Goal: Task Accomplishment & Management: Manage account settings

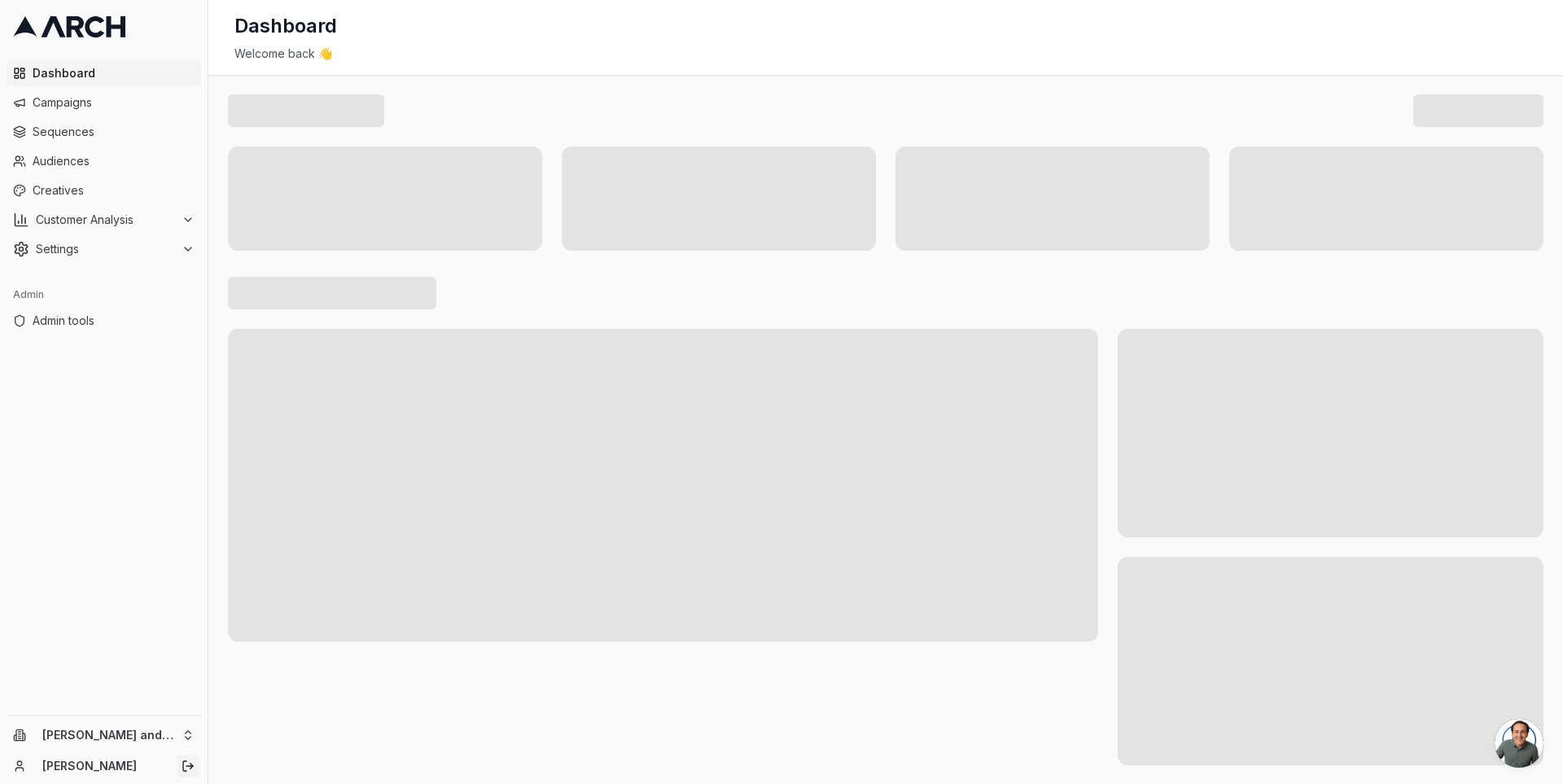
click at [186, 762] on icon "Log out" at bounding box center [188, 766] width 13 height 13
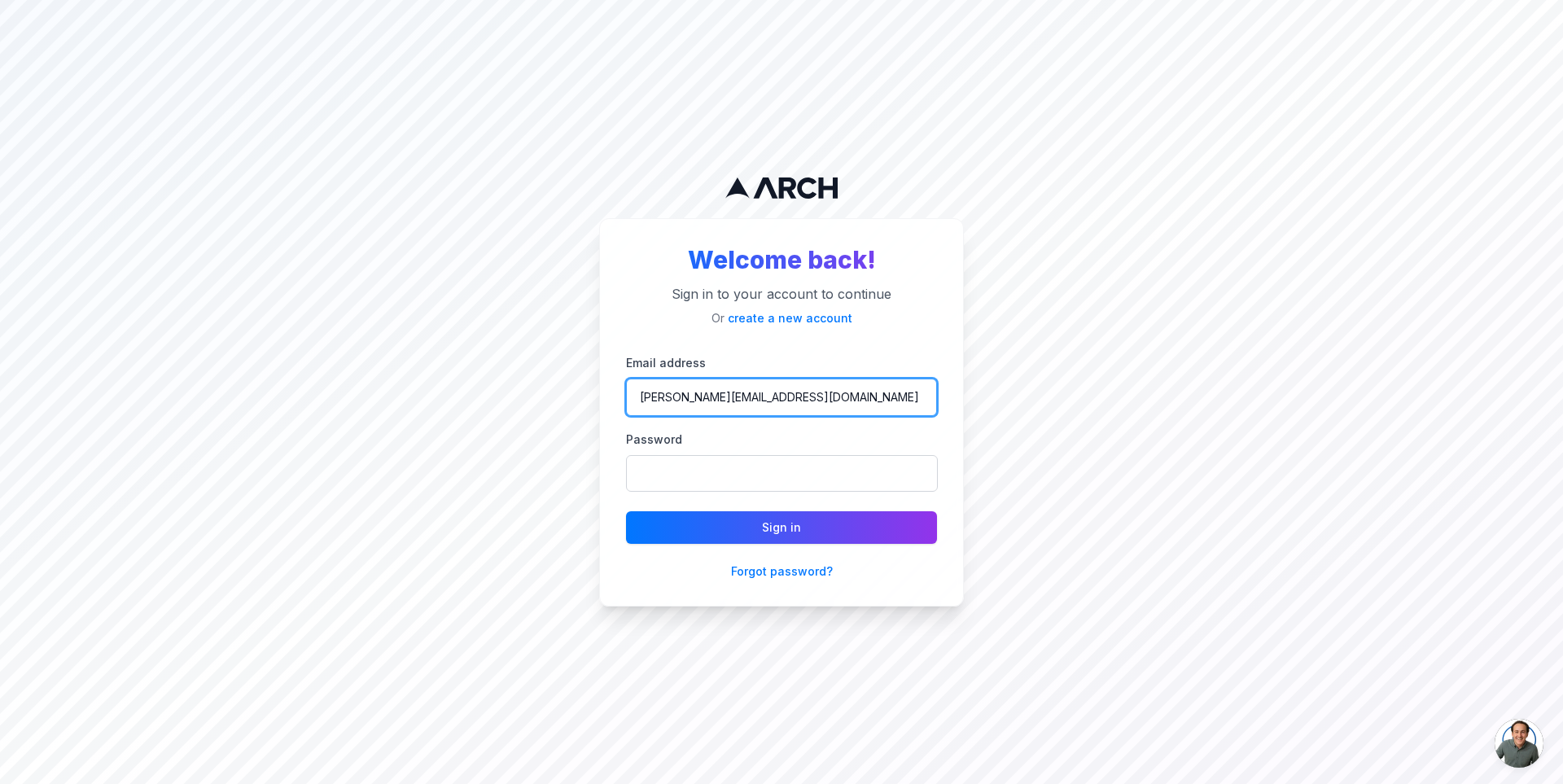
click at [751, 385] on input "jimmy@getarch.com" at bounding box center [782, 397] width 311 height 37
type input "jimmy+branchmanager@getarch.com"
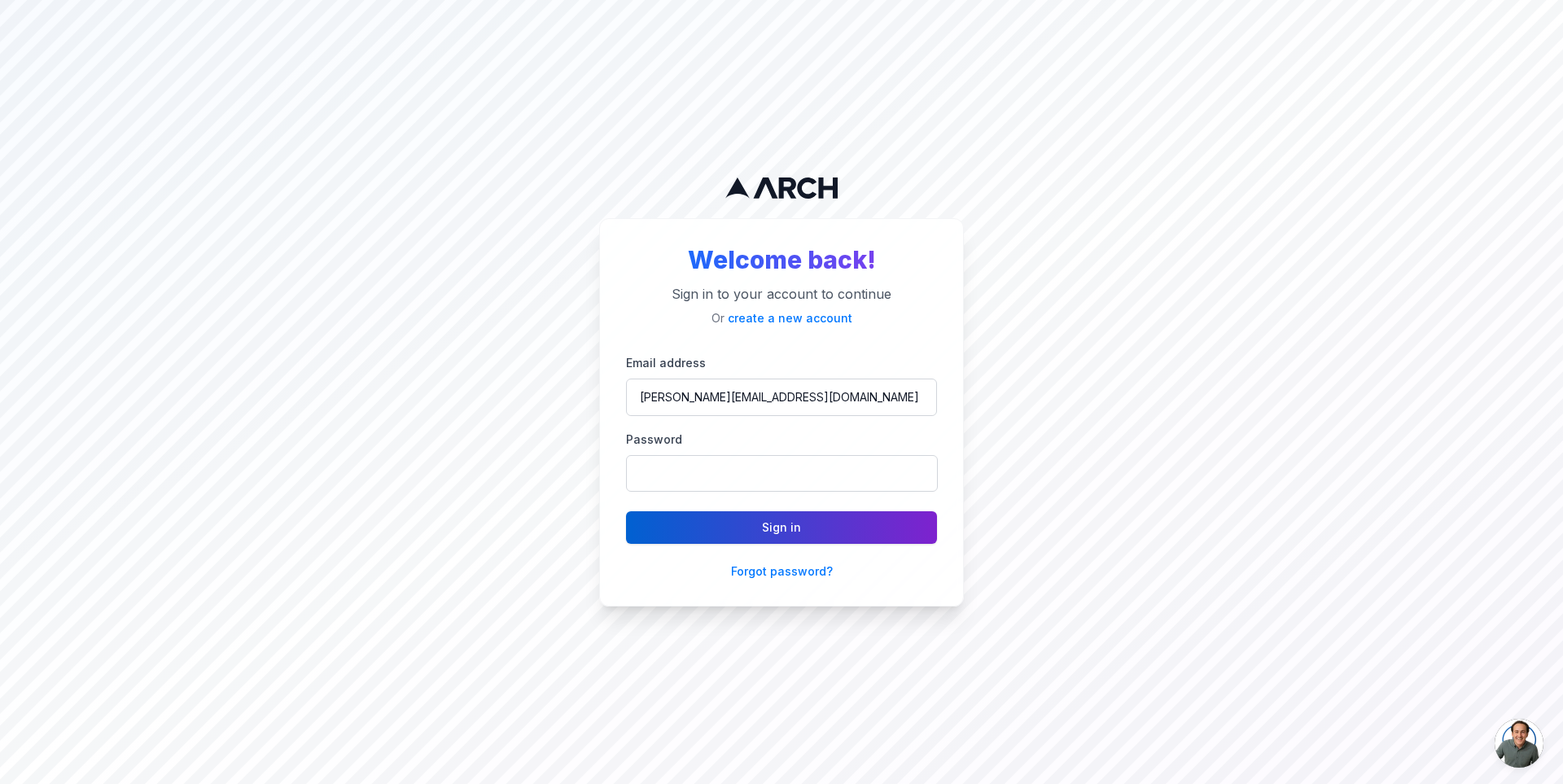
click at [732, 533] on button "Sign in" at bounding box center [782, 527] width 311 height 33
